Goal: Find specific page/section: Find specific page/section

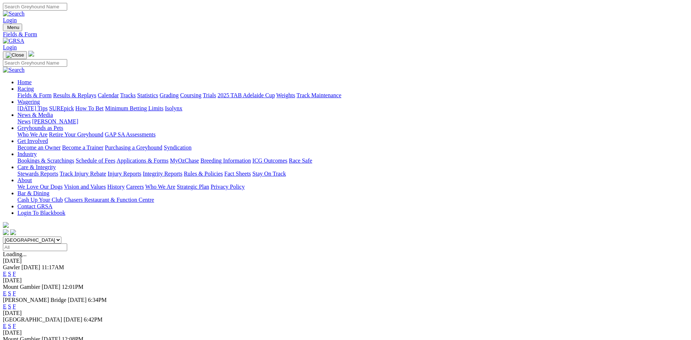
click at [119, 92] on link "Calendar" at bounding box center [108, 95] width 21 height 6
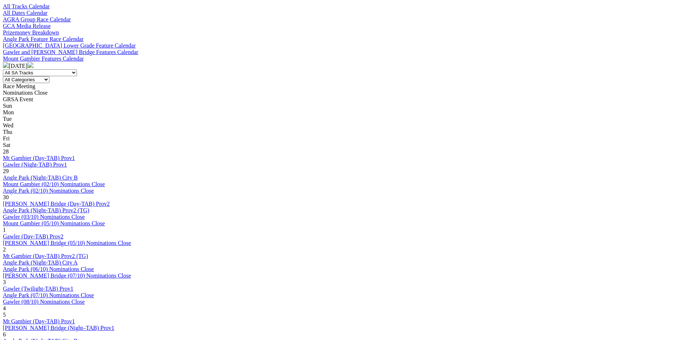
scroll to position [255, 0]
